Goal: Feedback & Contribution: Submit feedback/report problem

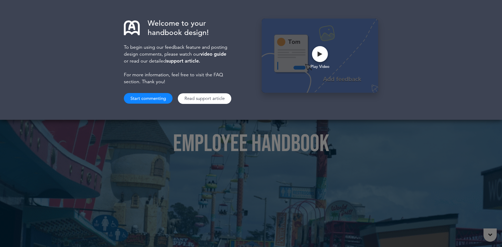
click at [142, 98] on button "Start commenting" at bounding box center [148, 98] width 49 height 11
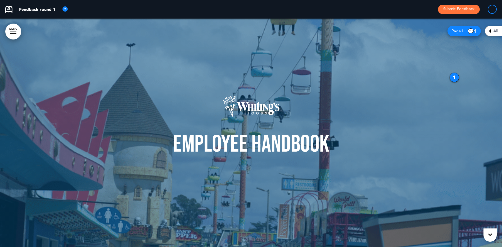
click at [461, 31] on span "1" at bounding box center [462, 30] width 2 height 5
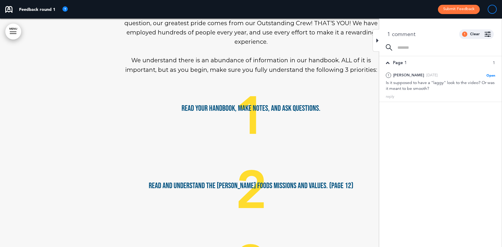
scroll to position [397, 0]
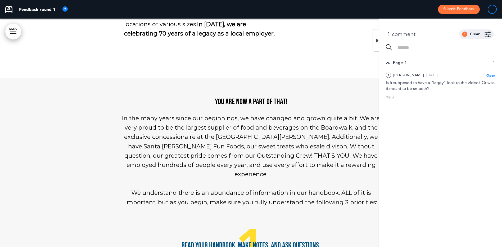
click at [373, 37] on div at bounding box center [376, 40] width 7 height 22
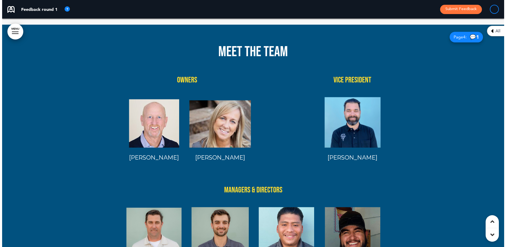
scroll to position [953, 0]
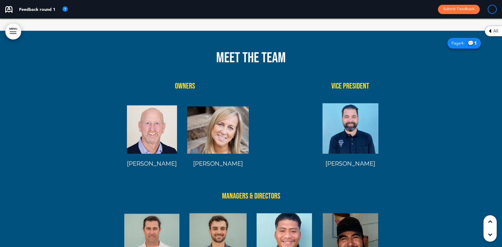
click at [461, 40] on span "4" at bounding box center [462, 42] width 2 height 5
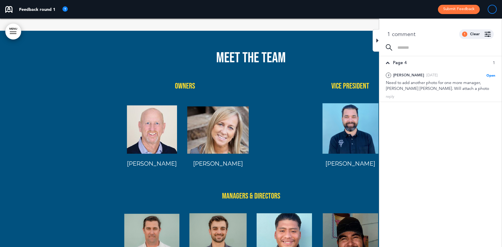
click at [456, 7] on button "Submit Feedback" at bounding box center [459, 9] width 42 height 9
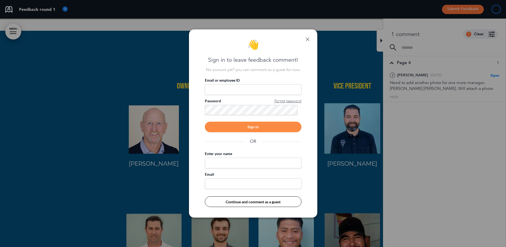
click at [222, 90] on input "Email or employee ID" at bounding box center [253, 89] width 97 height 11
click at [218, 165] on input "Enter your name" at bounding box center [253, 162] width 97 height 11
type input "*"
type input "**********"
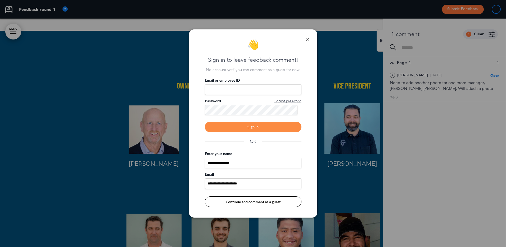
click at [238, 202] on button "Continue and comment as a guest" at bounding box center [253, 201] width 97 height 11
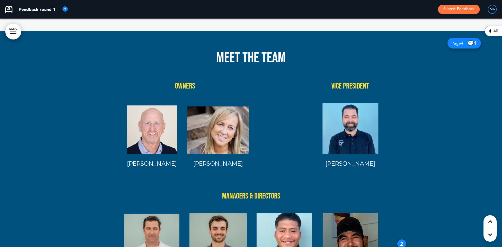
click at [453, 8] on button "Submit Feedback" at bounding box center [459, 9] width 42 height 9
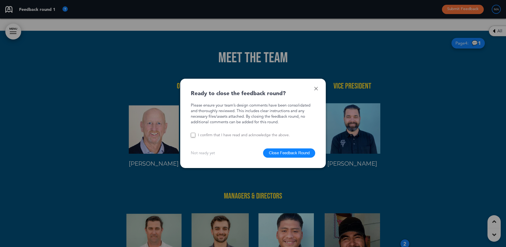
click at [287, 151] on button "Close Feedback Round" at bounding box center [289, 152] width 52 height 9
